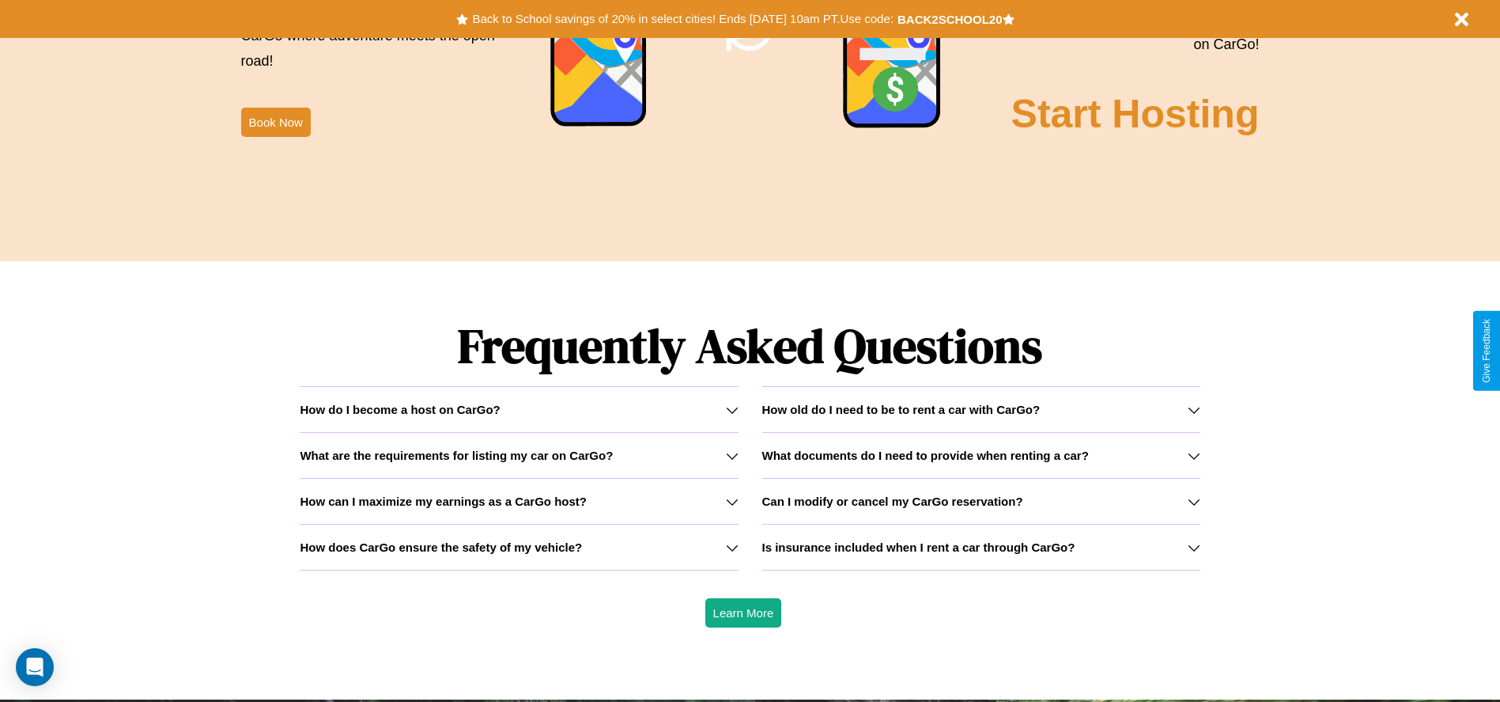
scroll to position [2269, 0]
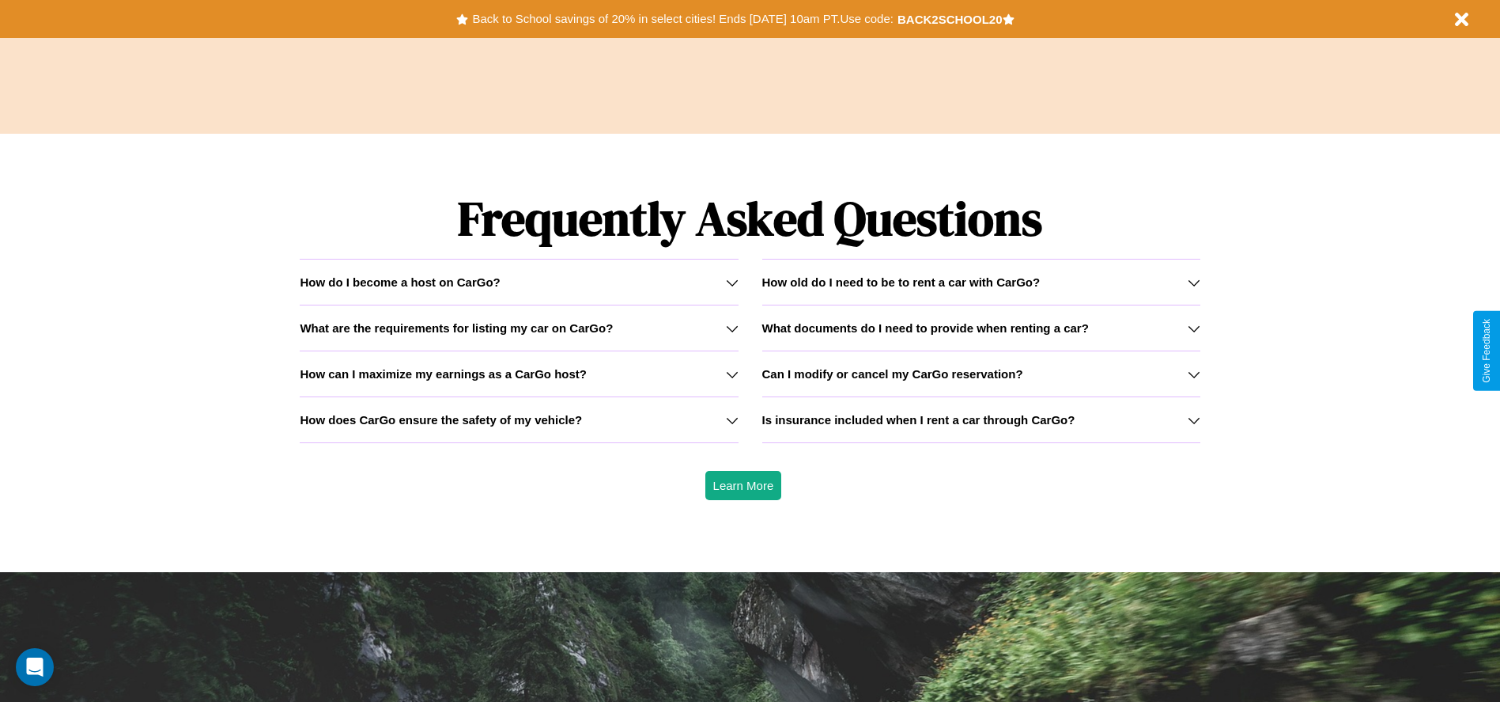
click at [732, 282] on icon at bounding box center [732, 282] width 13 height 13
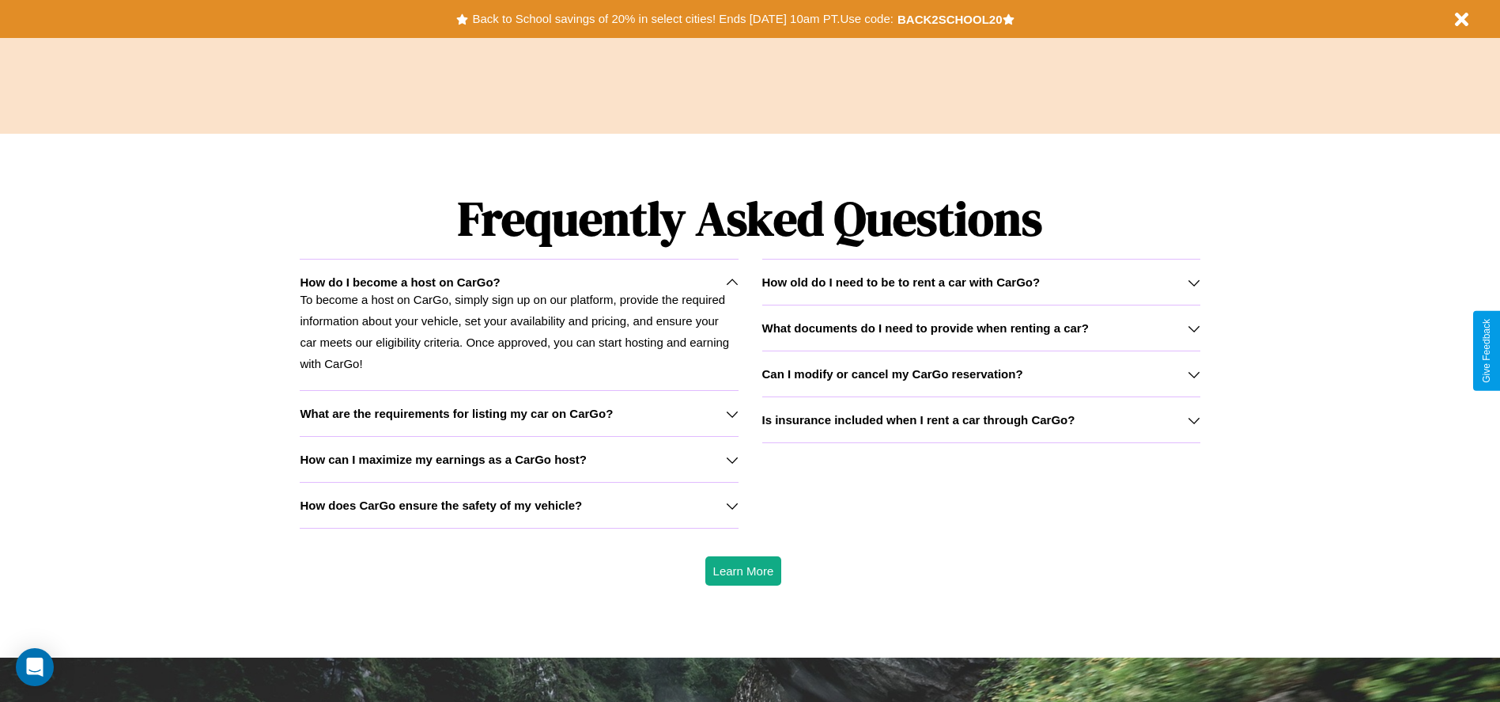
click at [519, 505] on h3 "How does CarGo ensure the safety of my vehicle?" at bounding box center [441, 504] width 282 height 13
click at [981, 373] on h3 "Can I modify or cancel my CarGo reservation?" at bounding box center [892, 373] width 261 height 13
click at [732, 282] on icon at bounding box center [732, 282] width 13 height 13
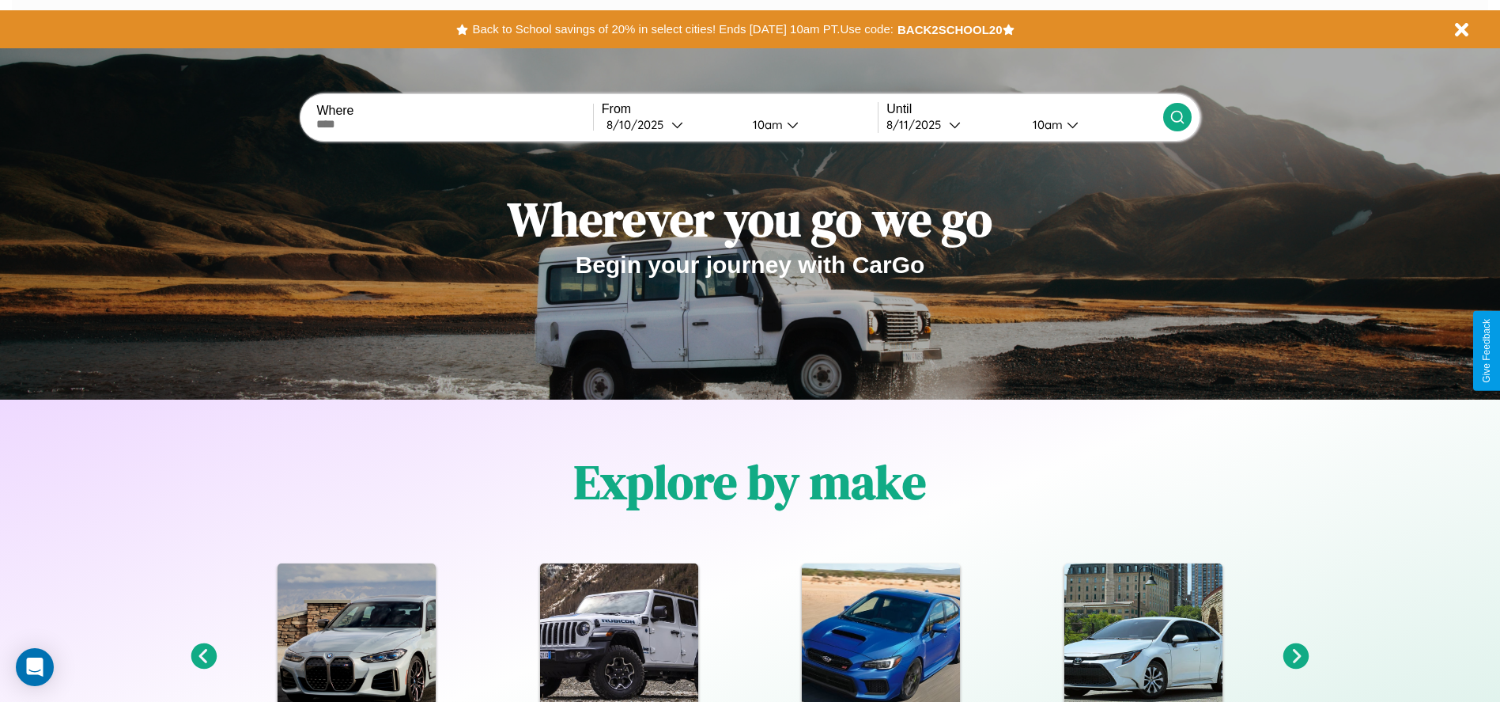
scroll to position [0, 0]
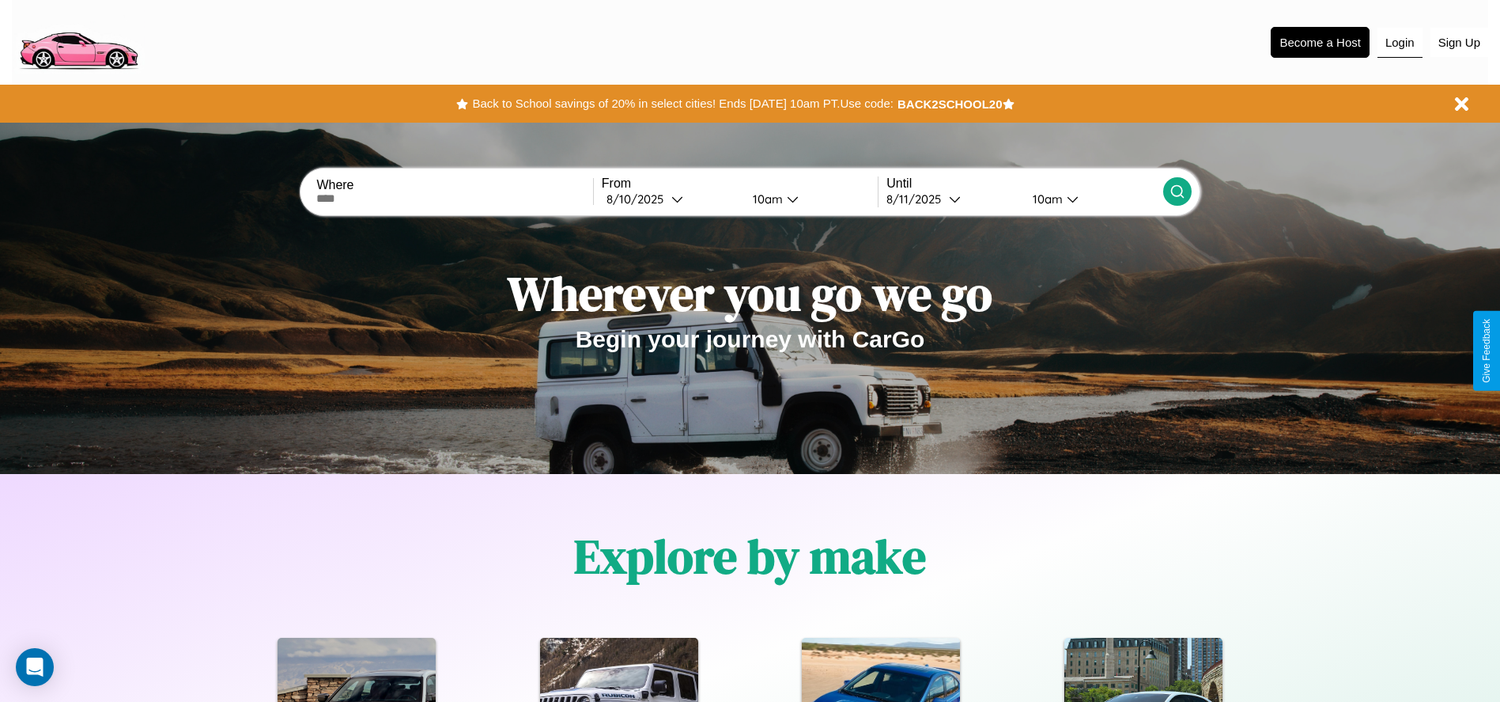
click at [1400, 42] on button "Login" at bounding box center [1400, 43] width 45 height 30
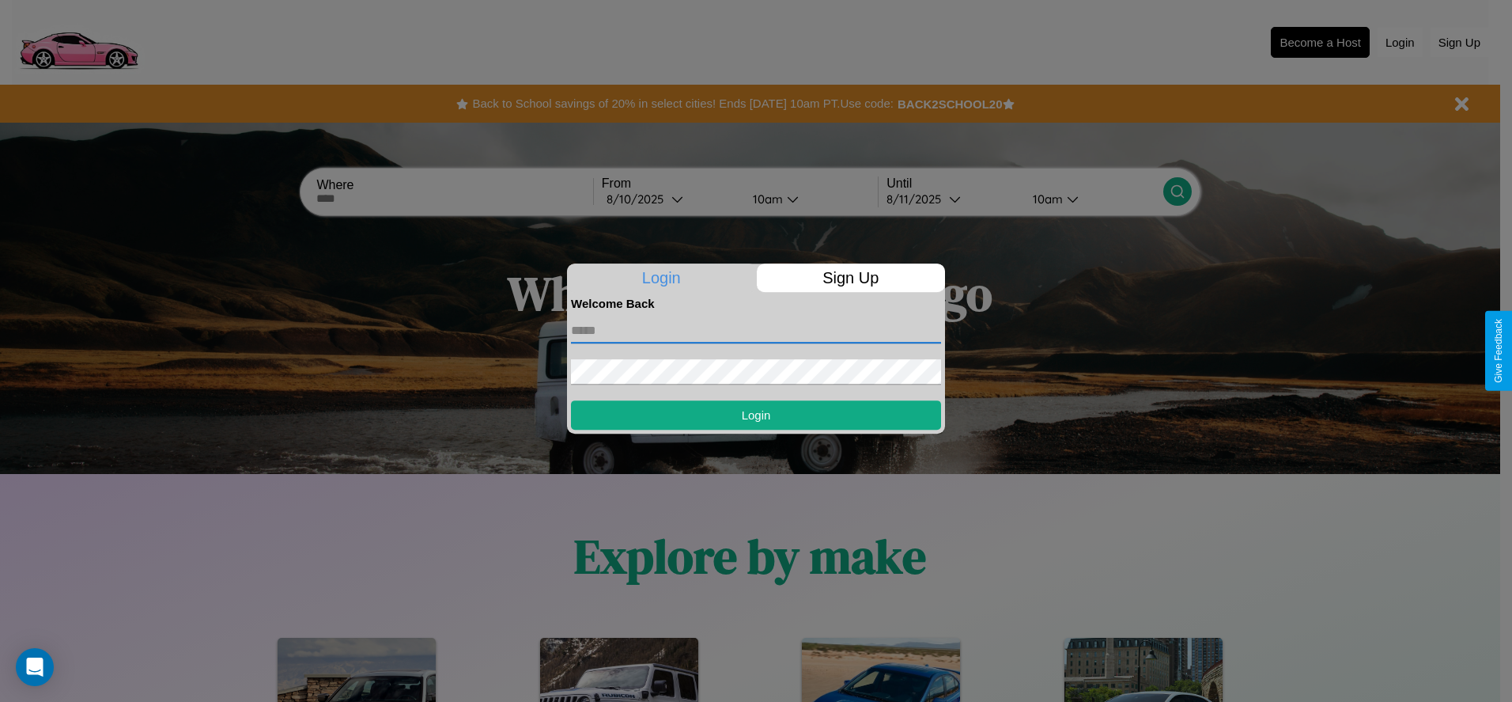
click at [756, 330] on input "text" at bounding box center [756, 330] width 370 height 25
type input "**********"
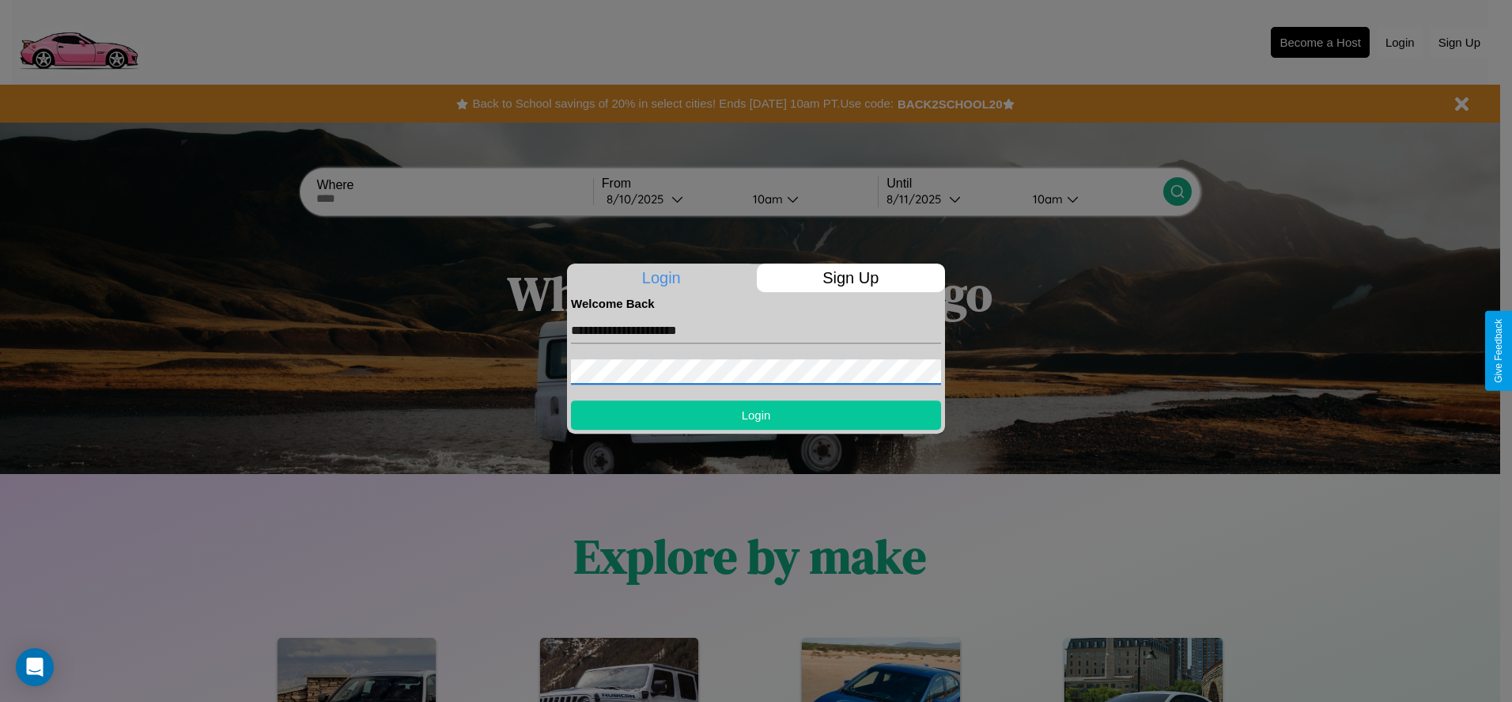
click at [756, 414] on button "Login" at bounding box center [756, 414] width 370 height 29
